Goal: Task Accomplishment & Management: Use online tool/utility

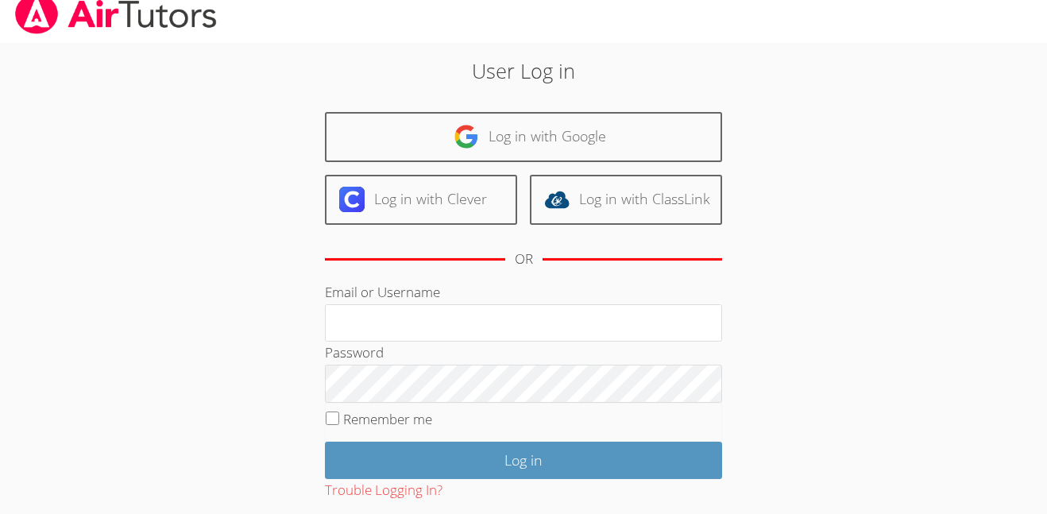
scroll to position [15, 0]
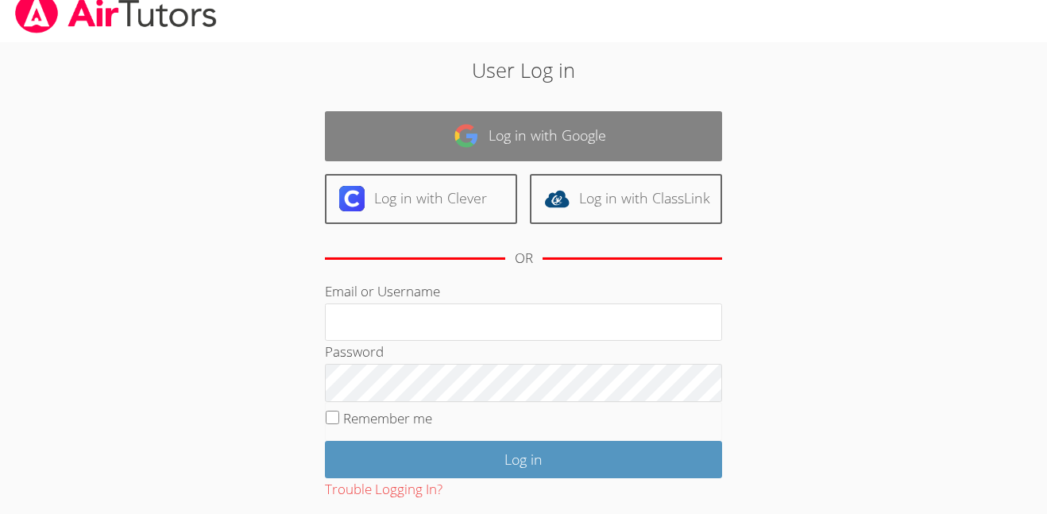
click at [651, 149] on link "Log in with Google" at bounding box center [523, 136] width 397 height 50
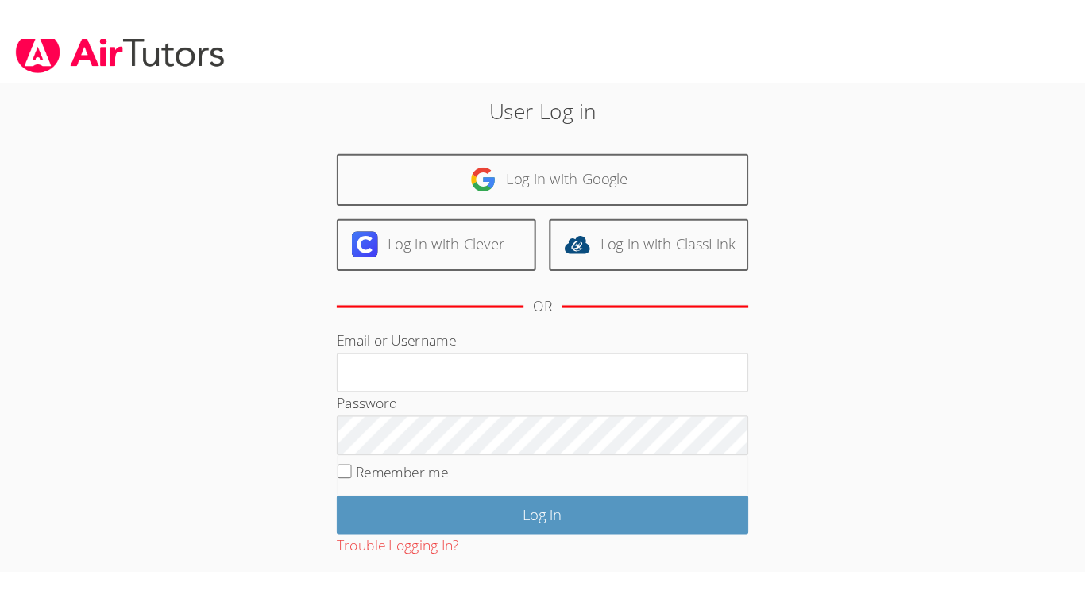
scroll to position [10, 0]
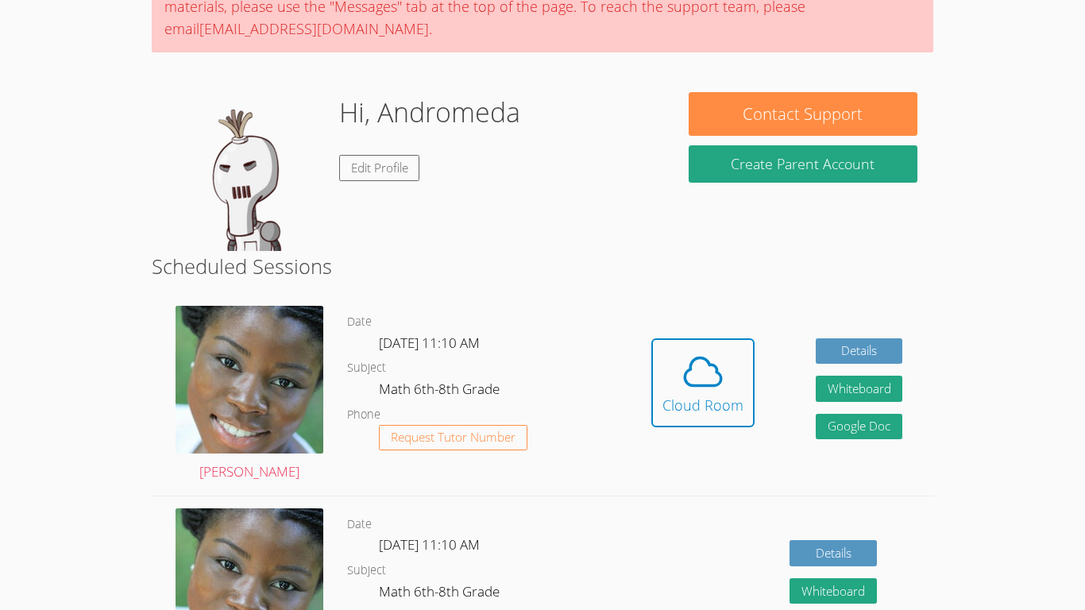
scroll to position [167, 0]
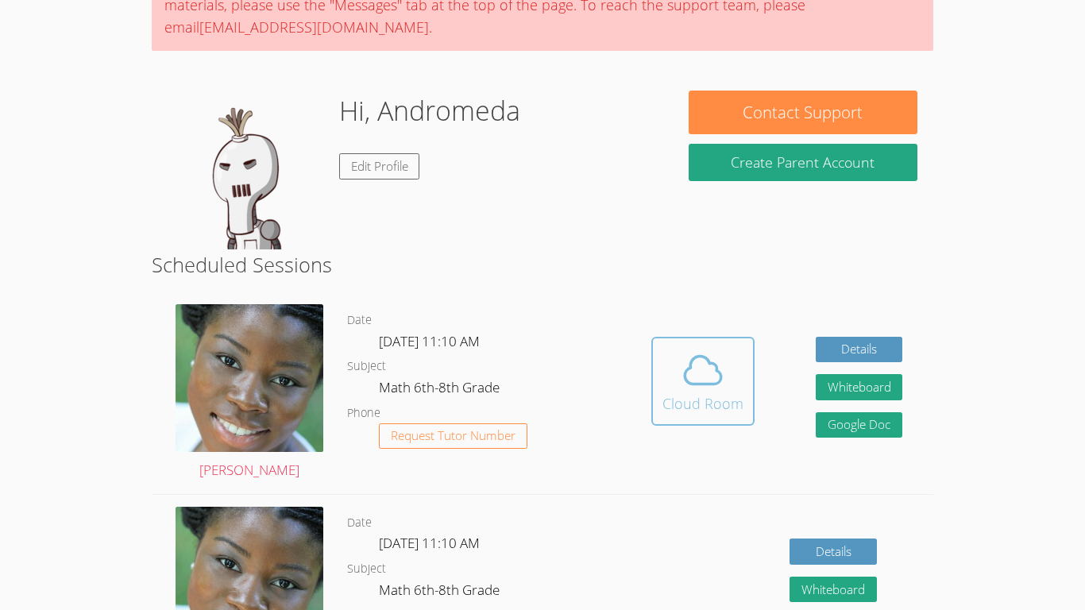
click at [742, 384] on button "Cloud Room" at bounding box center [702, 381] width 103 height 89
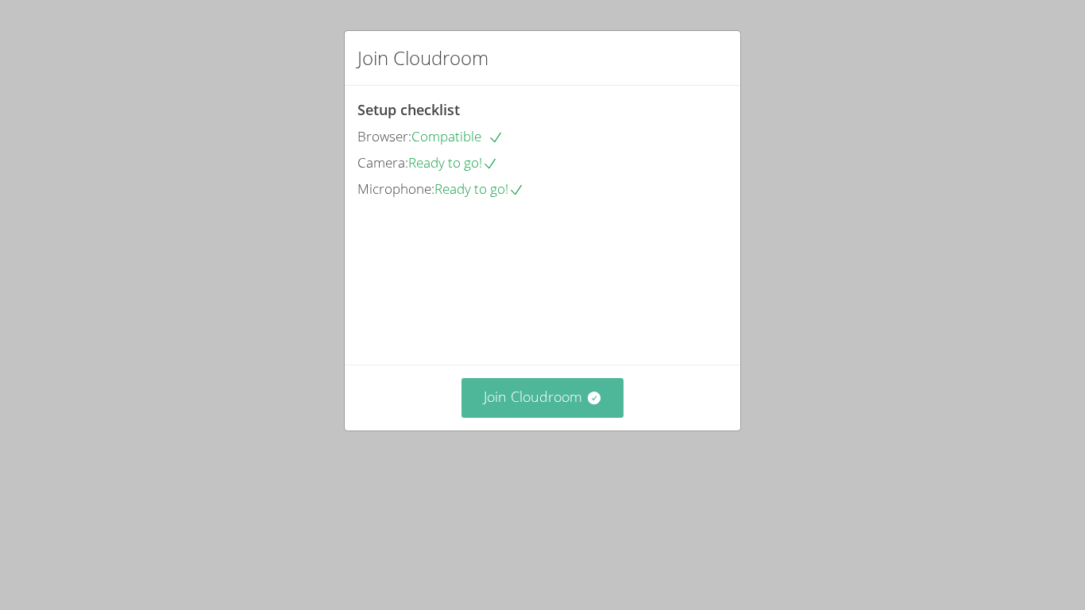
click at [616, 417] on button "Join Cloudroom" at bounding box center [543, 397] width 163 height 39
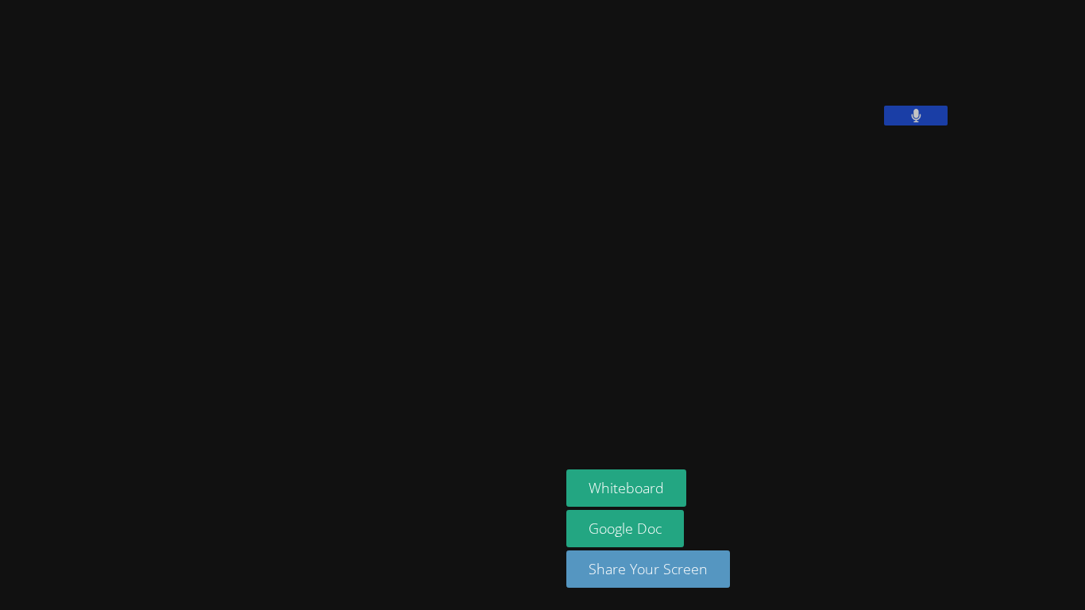
click at [911, 122] on icon at bounding box center [916, 116] width 10 height 14
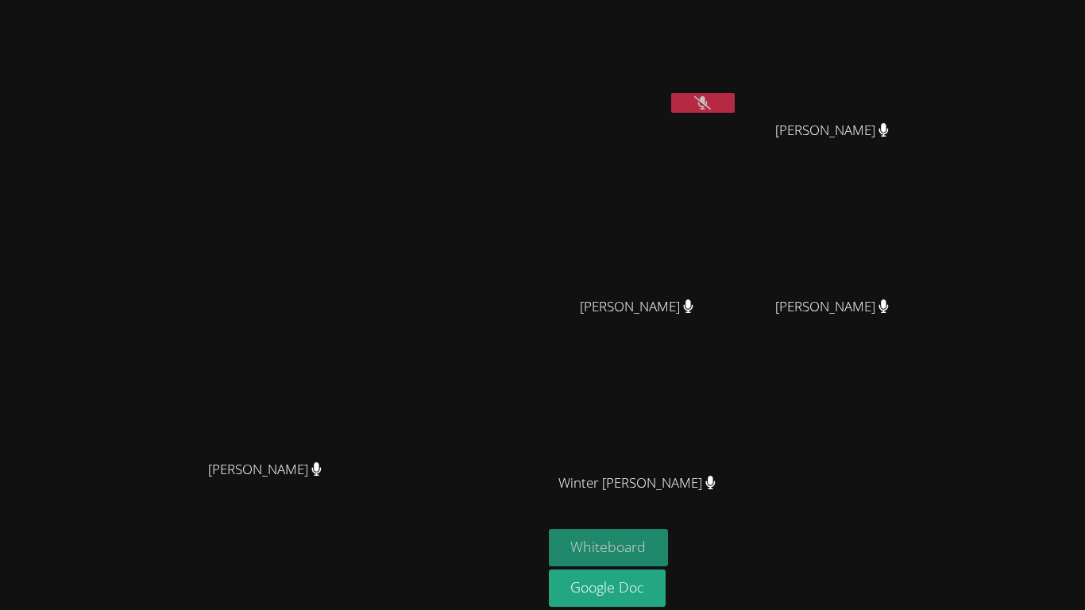
click at [669, 544] on button "Whiteboard" at bounding box center [609, 547] width 120 height 37
click at [735, 107] on button at bounding box center [703, 103] width 64 height 20
click at [708, 106] on icon at bounding box center [702, 103] width 10 height 14
click at [735, 104] on button at bounding box center [703, 103] width 64 height 20
click at [735, 102] on button at bounding box center [703, 103] width 64 height 20
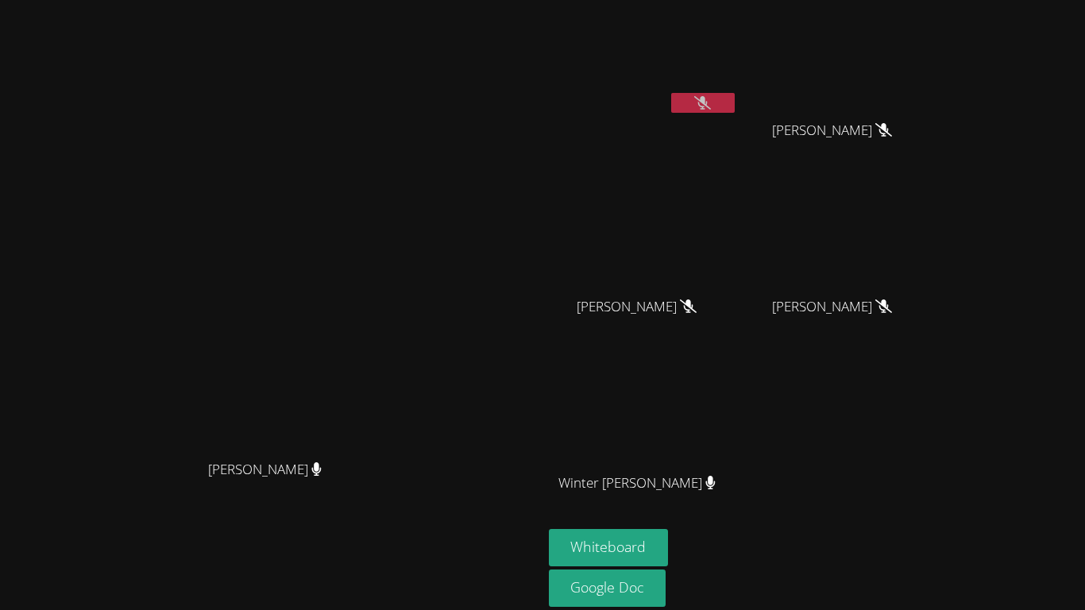
click at [711, 106] on icon at bounding box center [702, 103] width 17 height 14
click at [735, 102] on button at bounding box center [703, 103] width 64 height 20
click at [735, 110] on button at bounding box center [703, 103] width 64 height 20
click at [735, 106] on button at bounding box center [703, 103] width 64 height 20
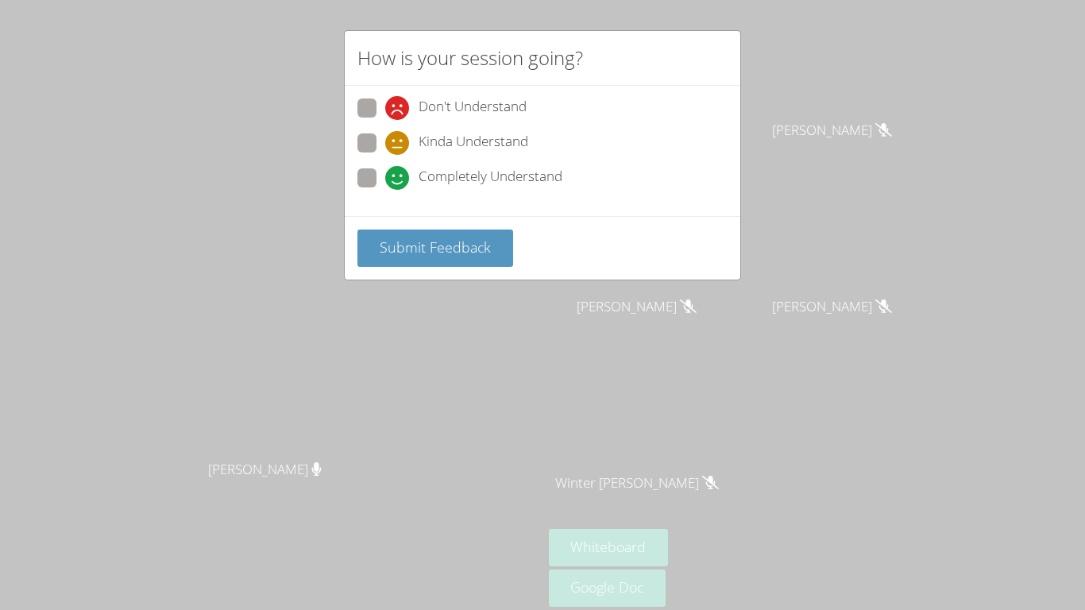
click at [385, 190] on span at bounding box center [385, 190] width 0 height 0
click at [385, 182] on input "Completely Understand" at bounding box center [392, 175] width 14 height 14
radio input "true"
click at [396, 245] on span "Submit Feedback" at bounding box center [435, 247] width 111 height 19
